Goal: Task Accomplishment & Management: Use online tool/utility

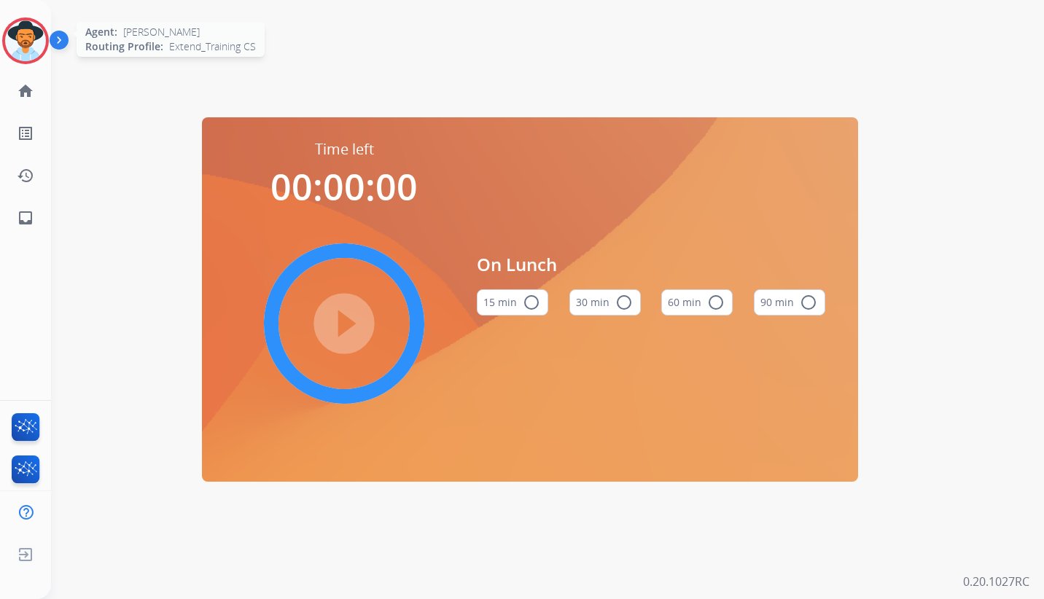
click at [30, 39] on img at bounding box center [25, 40] width 41 height 41
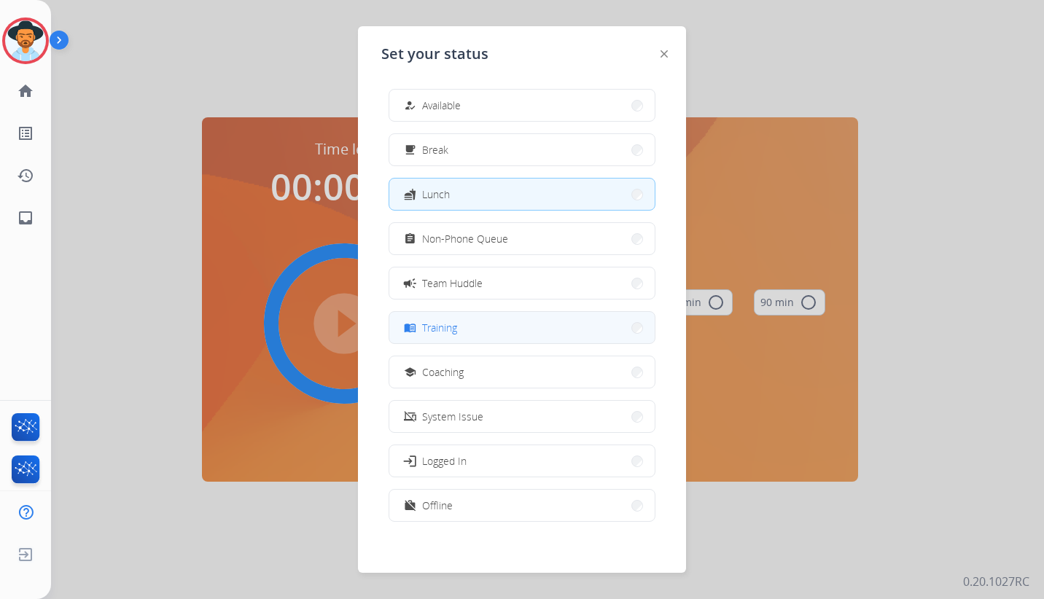
click at [478, 333] on button "menu_book Training" at bounding box center [521, 327] width 265 height 31
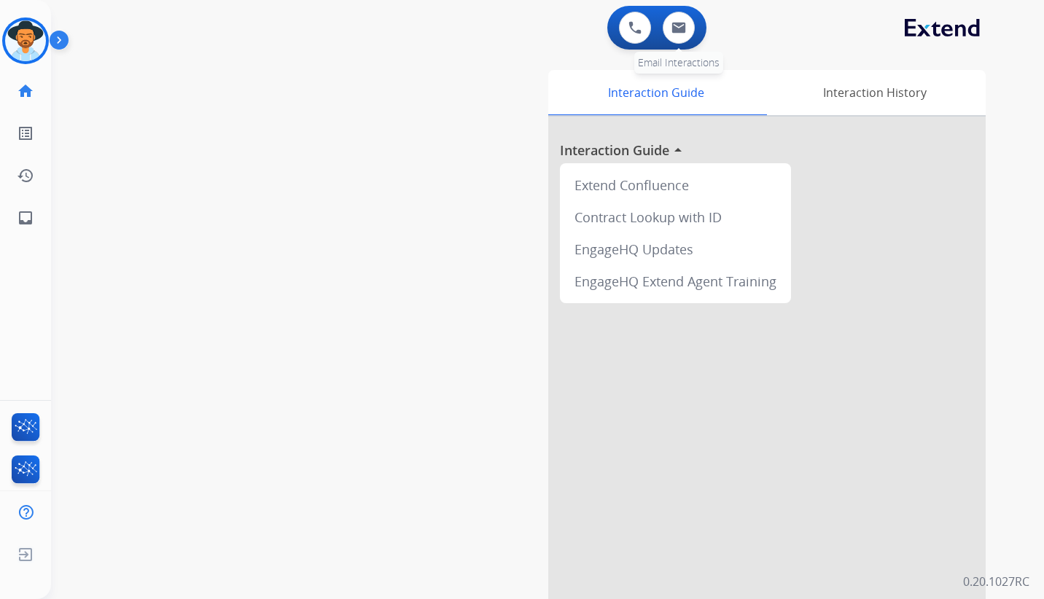
click at [692, 17] on div "0 Email Interactions" at bounding box center [679, 28] width 44 height 32
click at [682, 24] on img at bounding box center [678, 28] width 15 height 12
select select "**********"
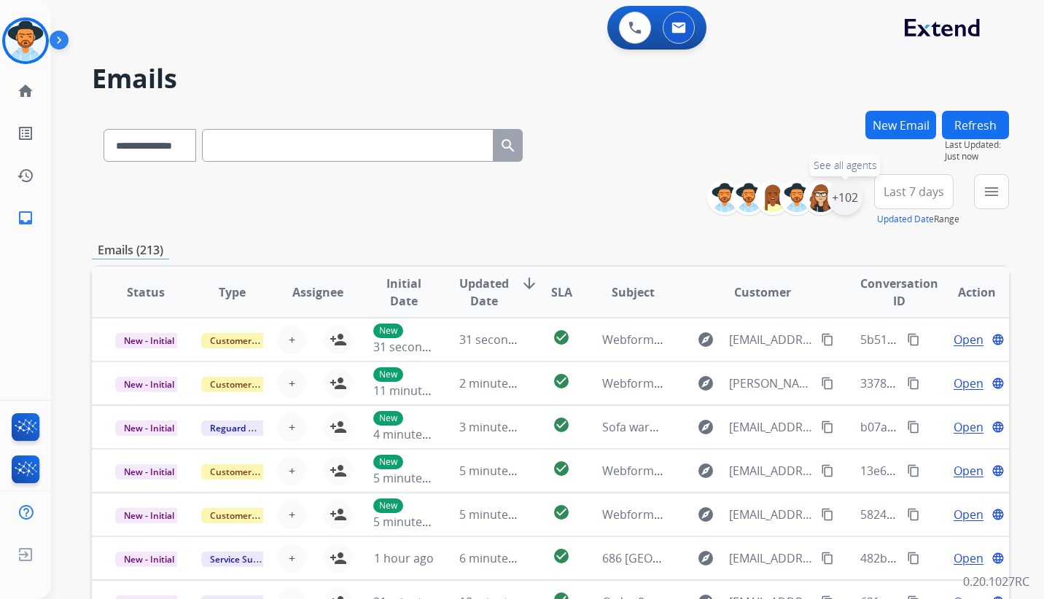
click at [844, 198] on div "+102" at bounding box center [844, 197] width 35 height 35
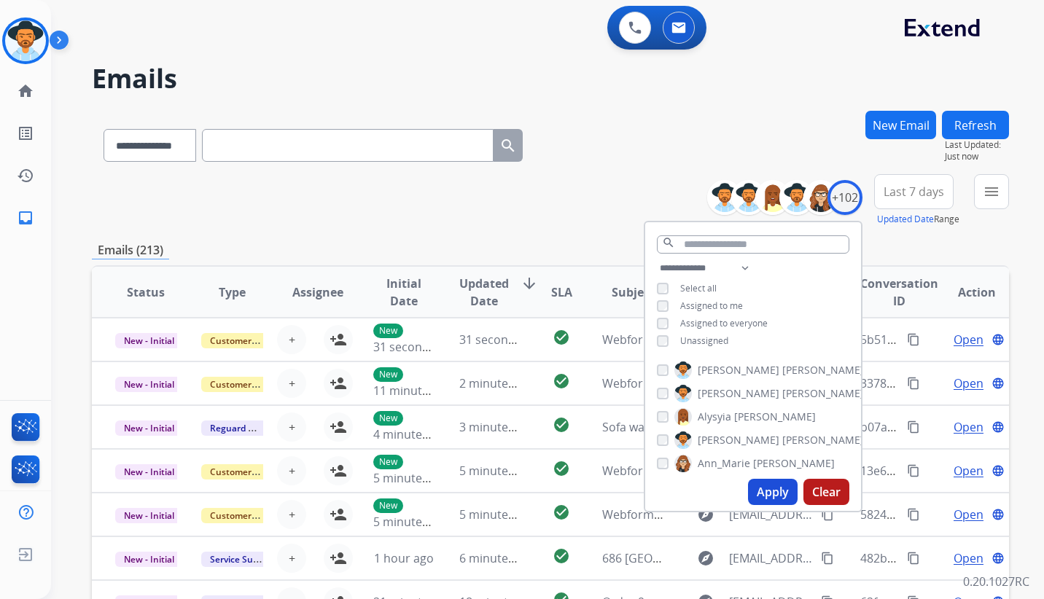
click at [787, 488] on button "Apply" at bounding box center [773, 492] width 50 height 26
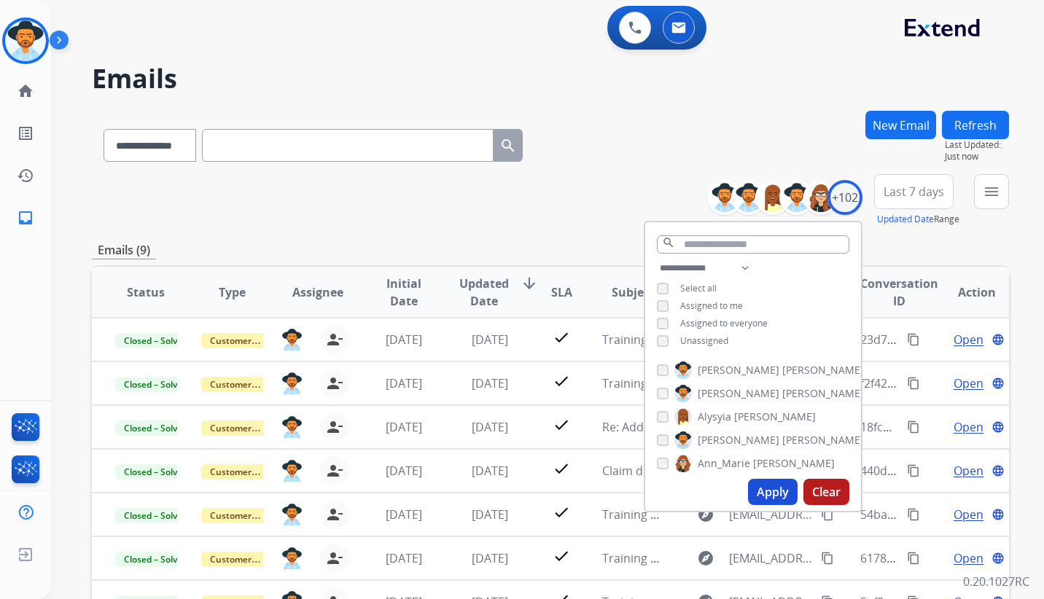
click at [922, 181] on button "Last 7 days" at bounding box center [913, 191] width 79 height 35
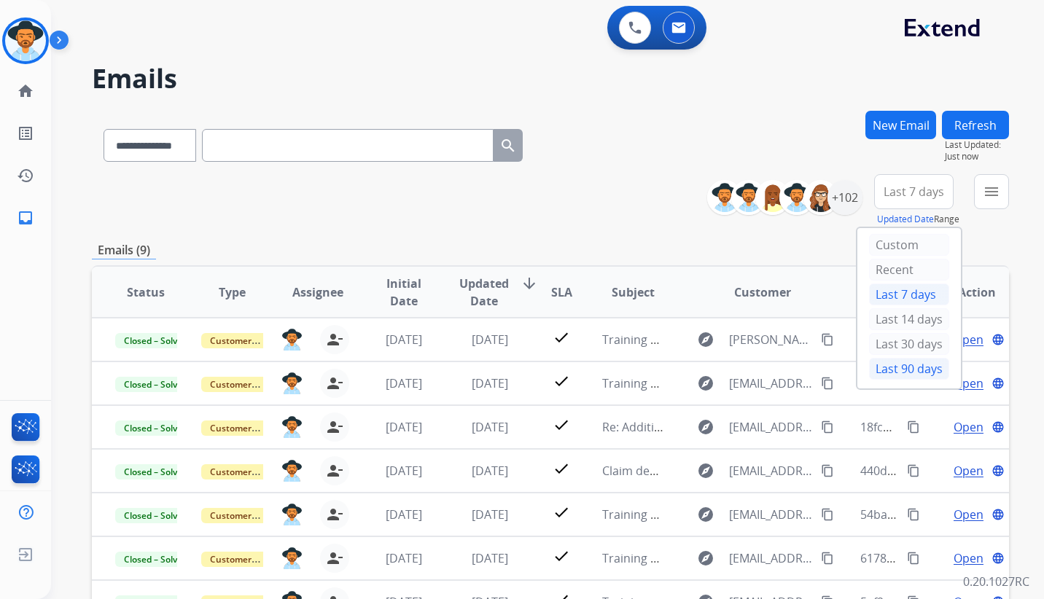
click at [916, 367] on div "Last 90 days" at bounding box center [909, 369] width 80 height 22
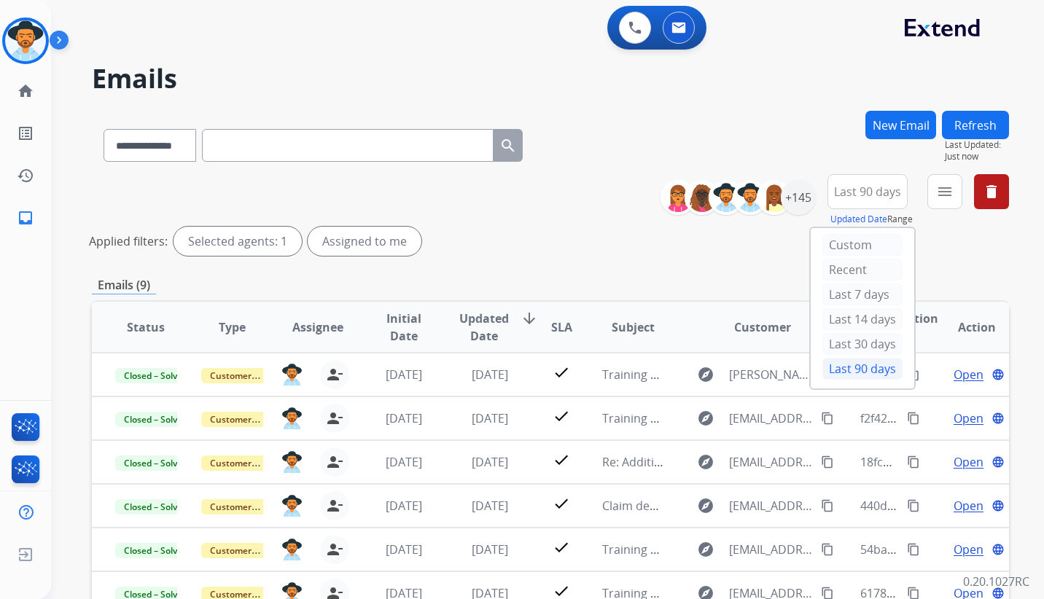
drag, startPoint x: 619, startPoint y: 233, endPoint x: 613, endPoint y: 247, distance: 15.0
click at [618, 233] on div "Applied filters: Selected agents: 1 Assigned to me" at bounding box center [547, 241] width 917 height 29
